Goal: Obtain resource: Obtain resource

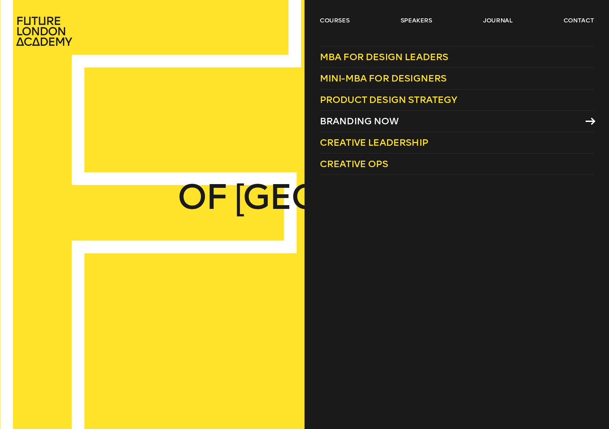
click at [348, 120] on span "Branding Now" at bounding box center [359, 120] width 79 height 11
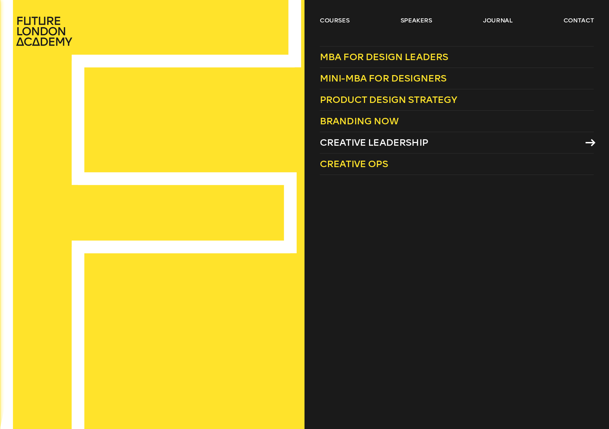
click at [355, 143] on span "Creative Leadership" at bounding box center [374, 142] width 108 height 11
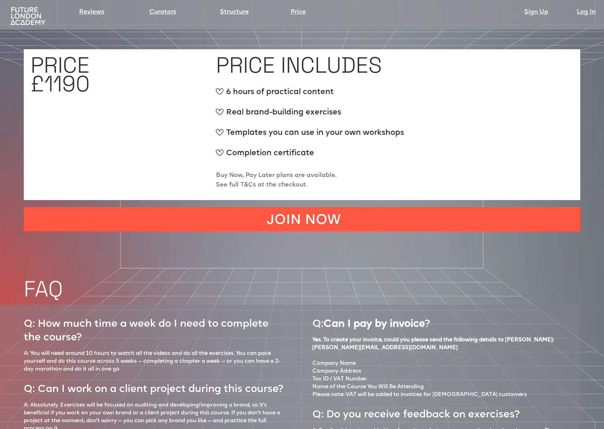
scroll to position [2372, 0]
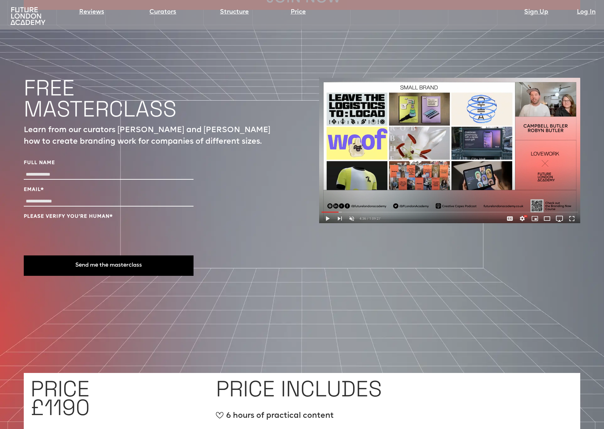
click at [35, 170] on input "Full Name" at bounding box center [109, 175] width 170 height 10
type input "**********"
click at [96, 255] on button "Send me the masterclass" at bounding box center [109, 265] width 170 height 20
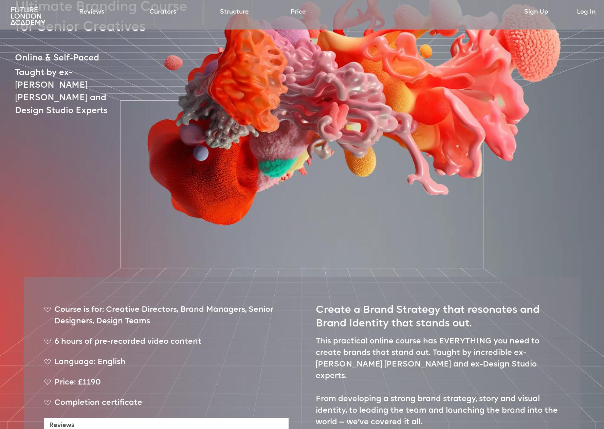
scroll to position [0, 0]
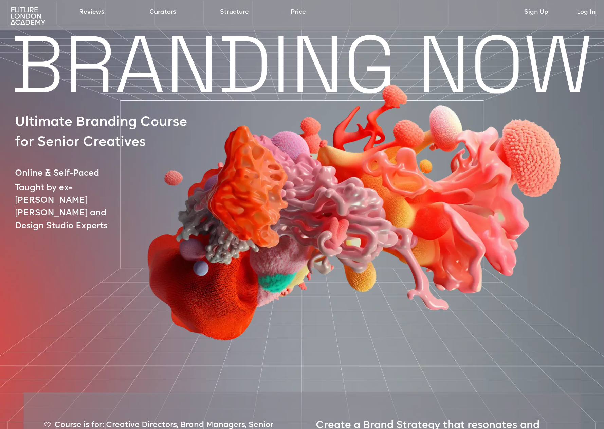
click at [29, 20] on img at bounding box center [27, 16] width 39 height 20
click at [23, 22] on img at bounding box center [27, 16] width 39 height 20
click at [31, 18] on img at bounding box center [27, 16] width 39 height 20
click at [19, 13] on img at bounding box center [27, 16] width 39 height 20
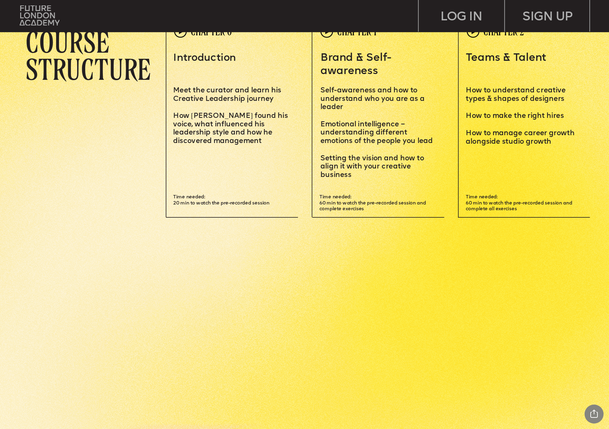
scroll to position [2115, 0]
